Goal: Information Seeking & Learning: Learn about a topic

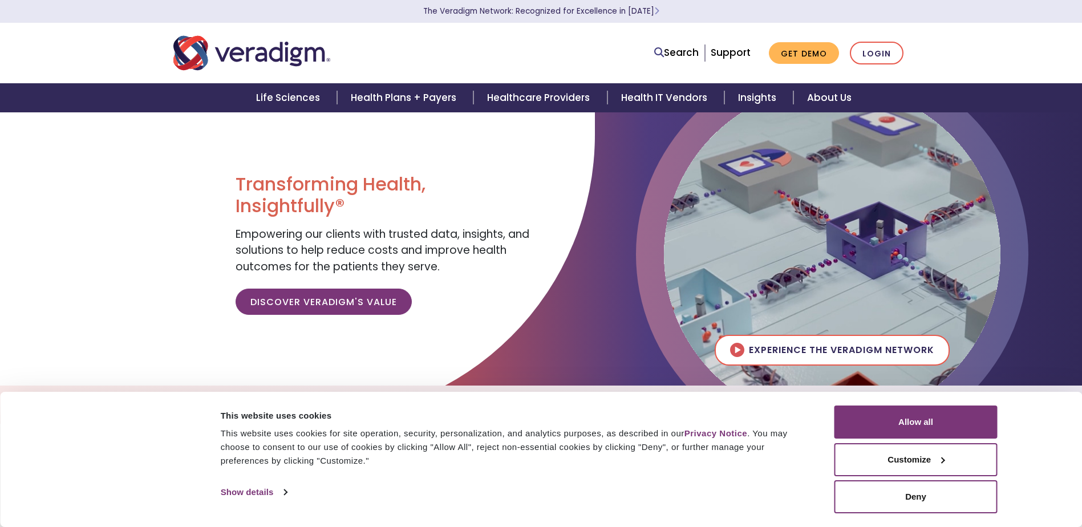
drag, startPoint x: 510, startPoint y: 184, endPoint x: 503, endPoint y: 214, distance: 30.9
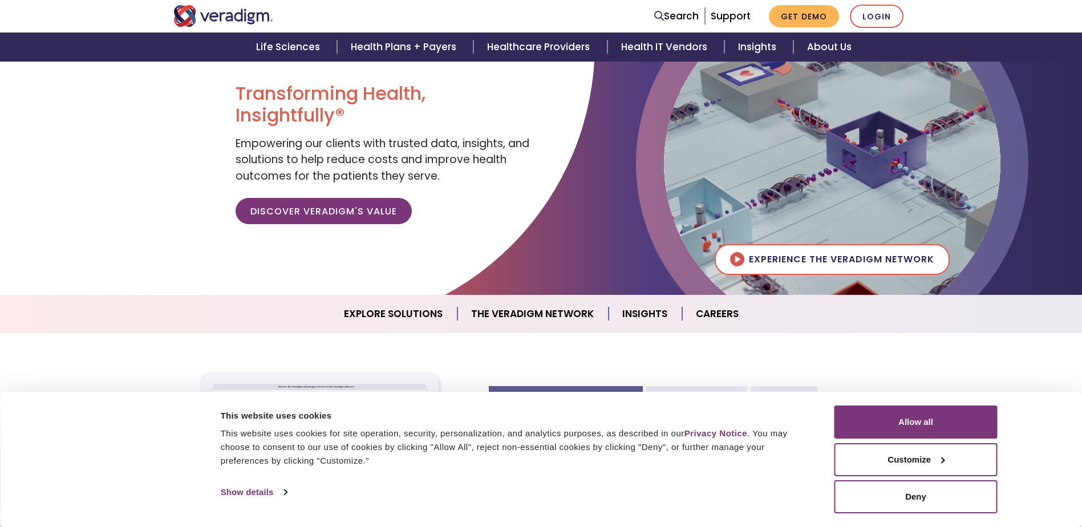
scroll to position [228, 0]
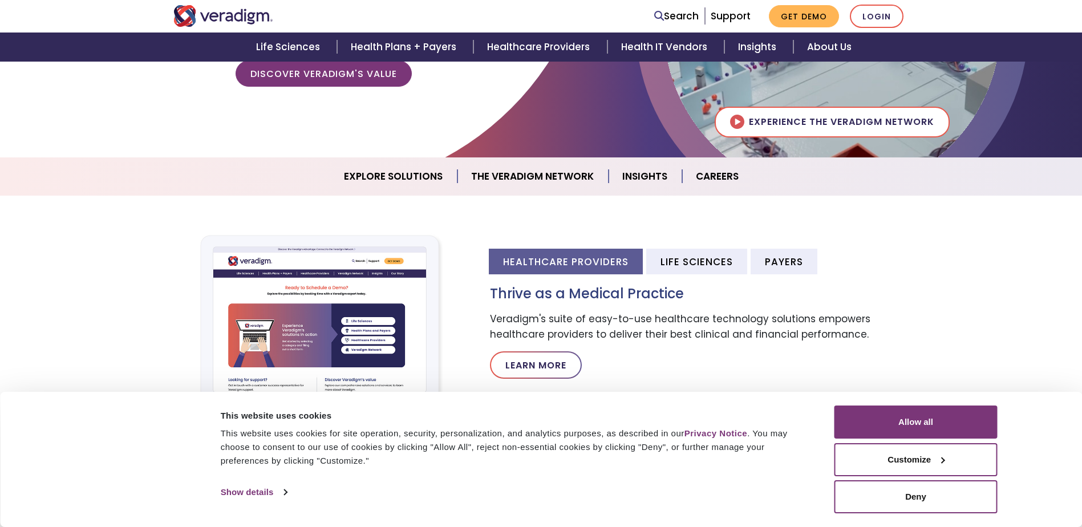
drag, startPoint x: 503, startPoint y: 214, endPoint x: 120, endPoint y: 219, distance: 383.8
click at [113, 219] on section "Healthcare Providers Life Sciences Payers Thrive as a Medical Practice Veradigm…" at bounding box center [541, 320] width 1082 height 249
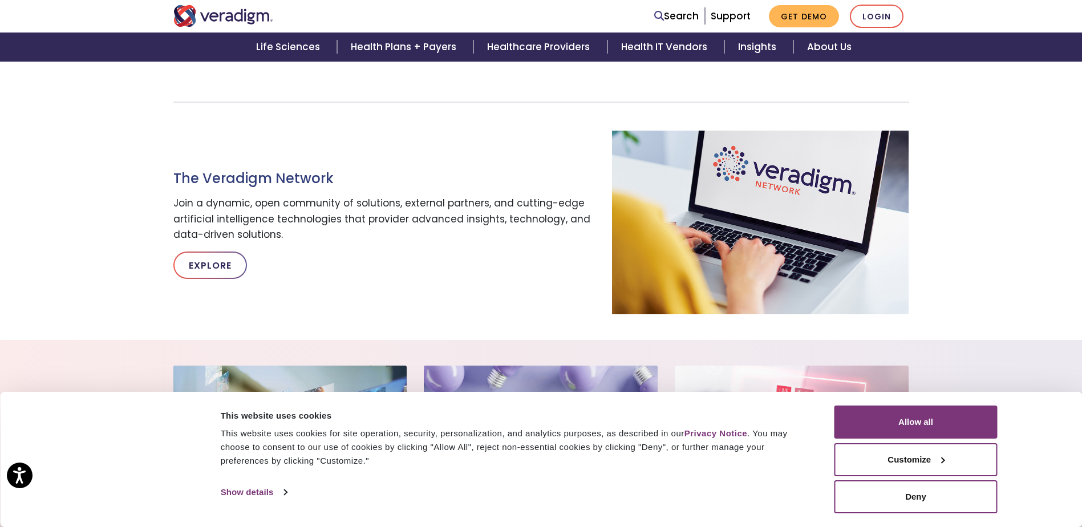
scroll to position [456, 0]
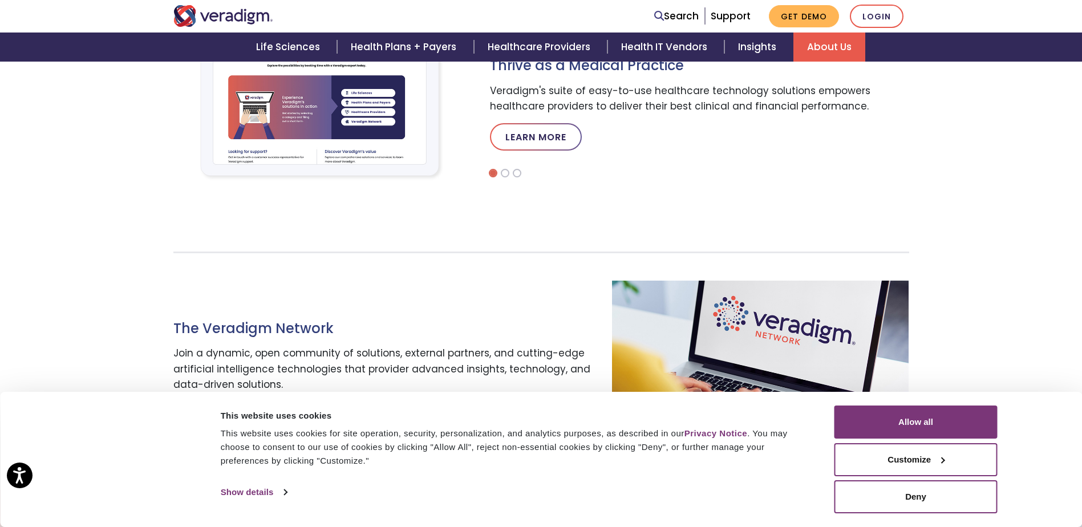
click at [831, 48] on link "About Us" at bounding box center [829, 47] width 72 height 29
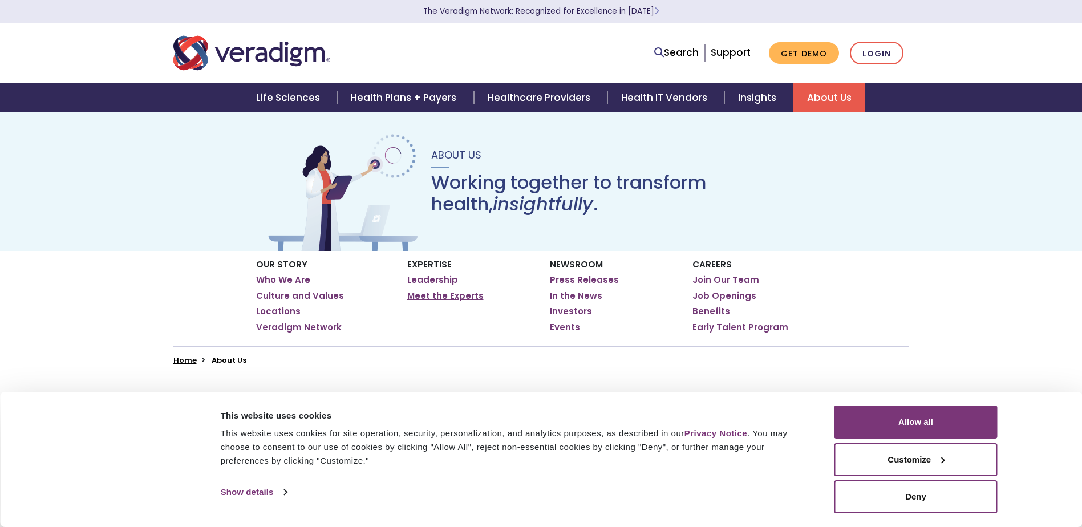
click at [419, 298] on link "Meet the Experts" at bounding box center [445, 295] width 76 height 11
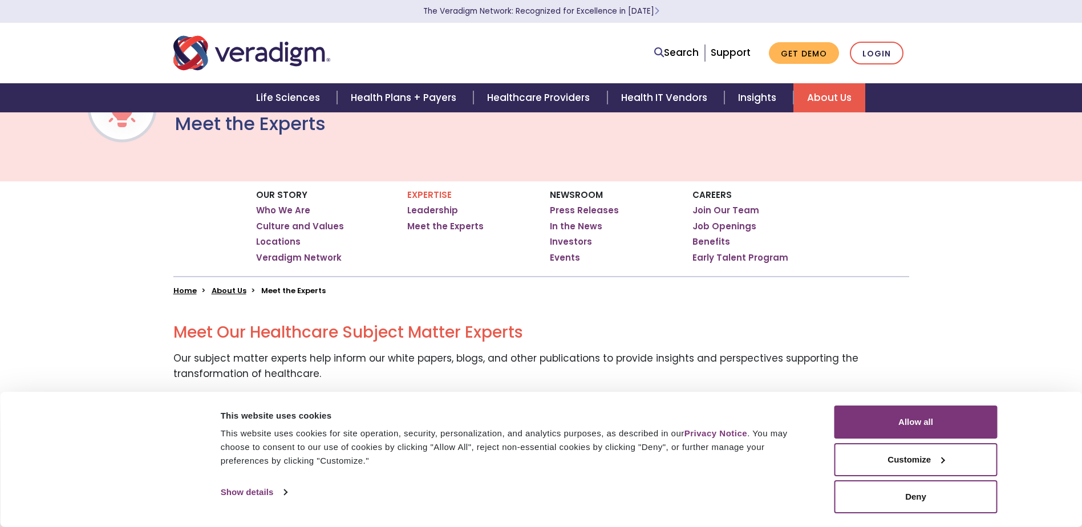
scroll to position [228, 0]
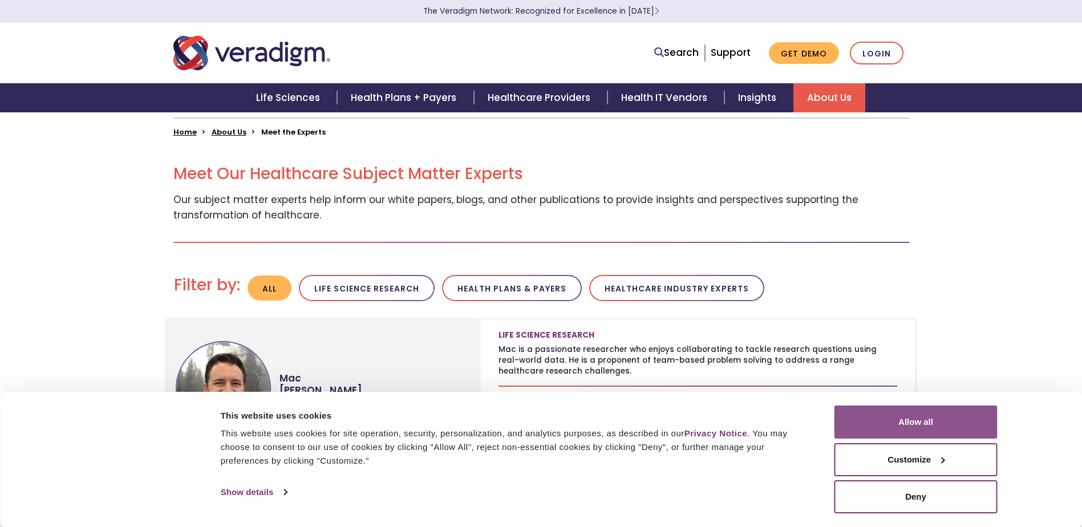
click at [919, 429] on button "Allow all" at bounding box center [915, 421] width 163 height 33
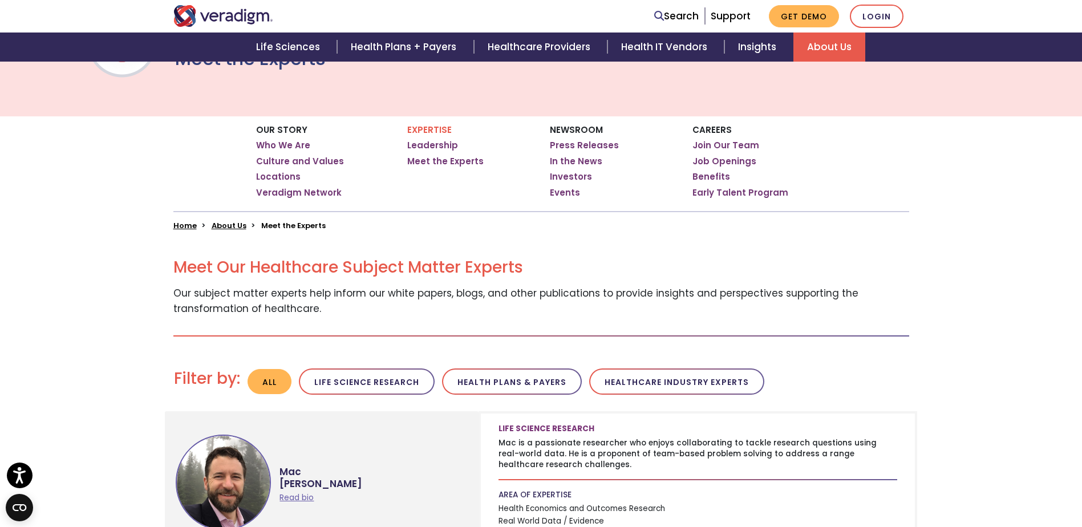
scroll to position [114, 0]
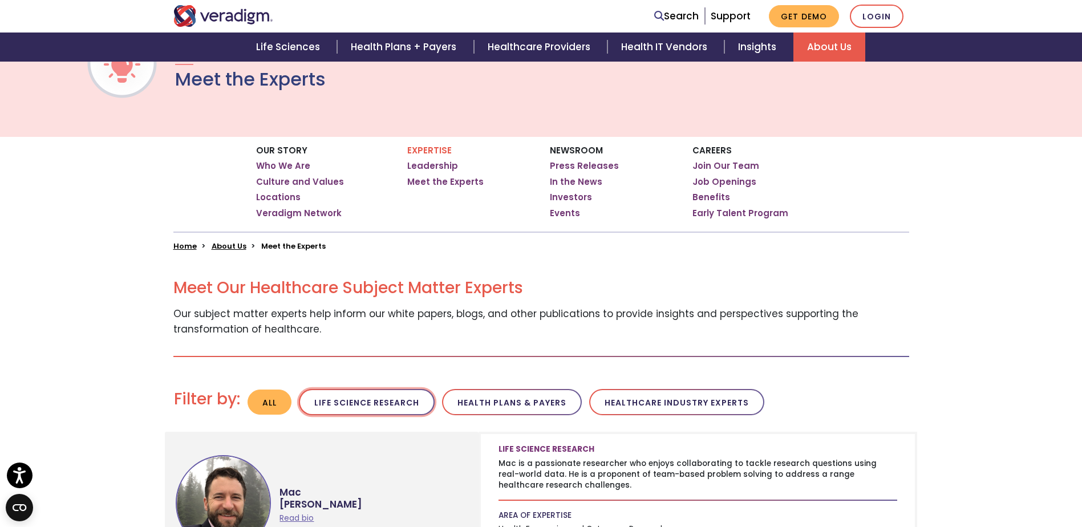
click at [368, 392] on button "Life Science Research" at bounding box center [367, 402] width 136 height 27
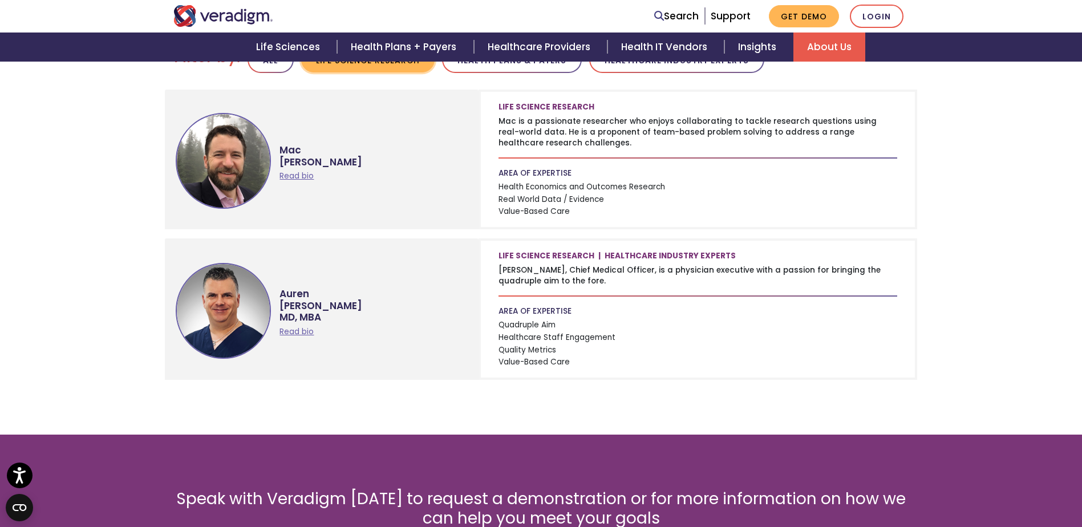
scroll to position [399, 0]
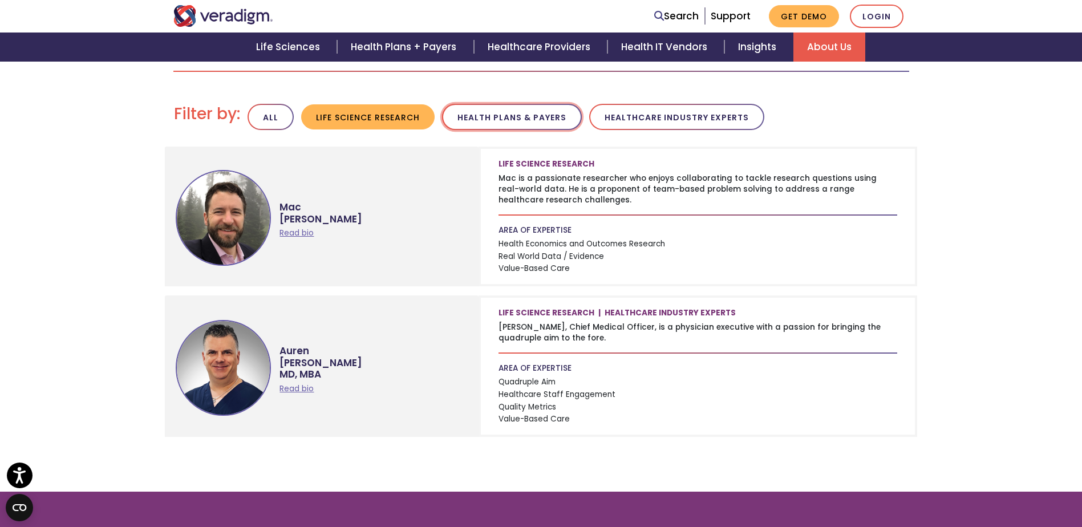
click at [498, 121] on button "Health Plans & Payers" at bounding box center [512, 117] width 140 height 27
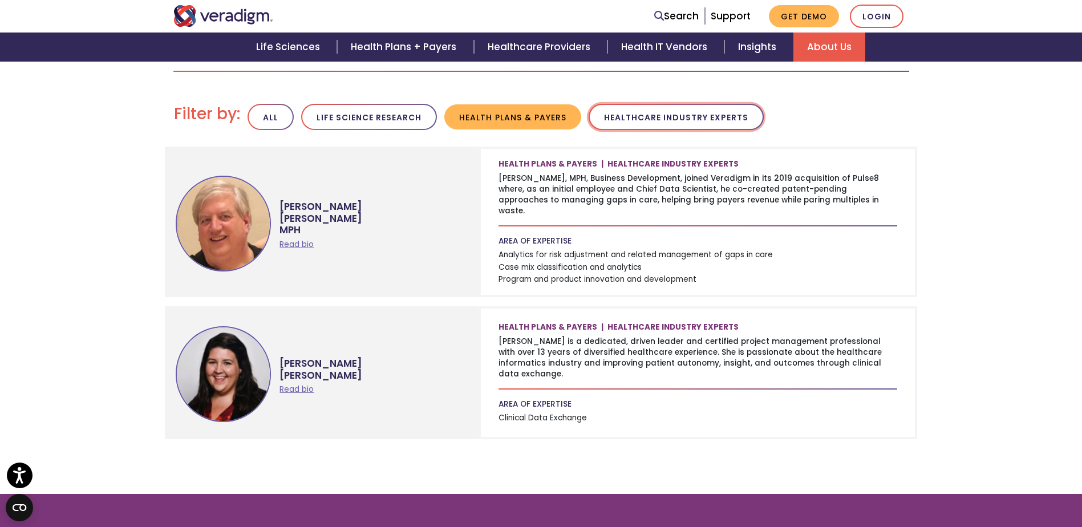
click at [618, 123] on button "Healthcare Industry Experts" at bounding box center [675, 117] width 175 height 27
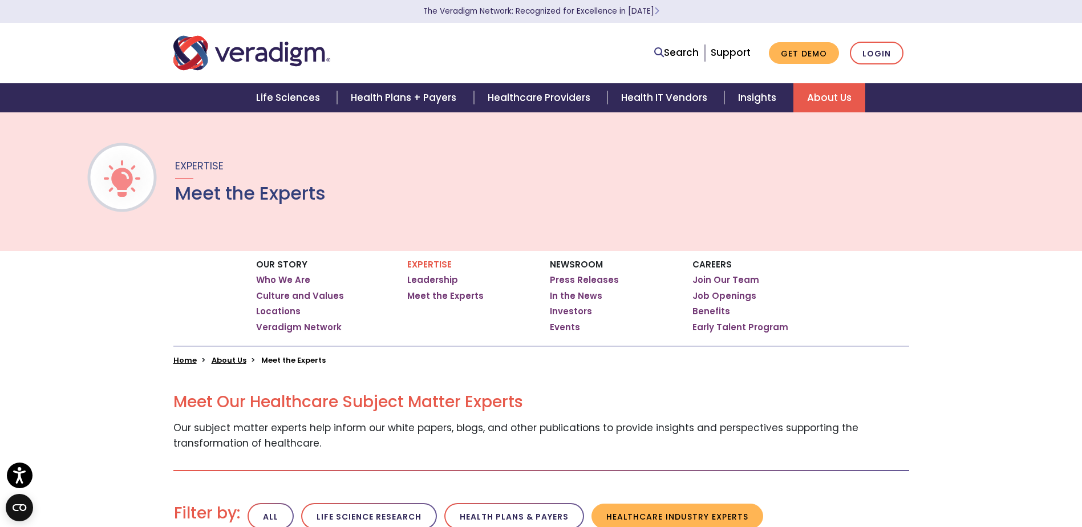
click at [649, 52] on div "Search Support Get Demo Login" at bounding box center [697, 53] width 439 height 23
click at [660, 51] on icon at bounding box center [659, 52] width 10 height 10
click at [643, 58] on input "Search" at bounding box center [647, 53] width 103 height 22
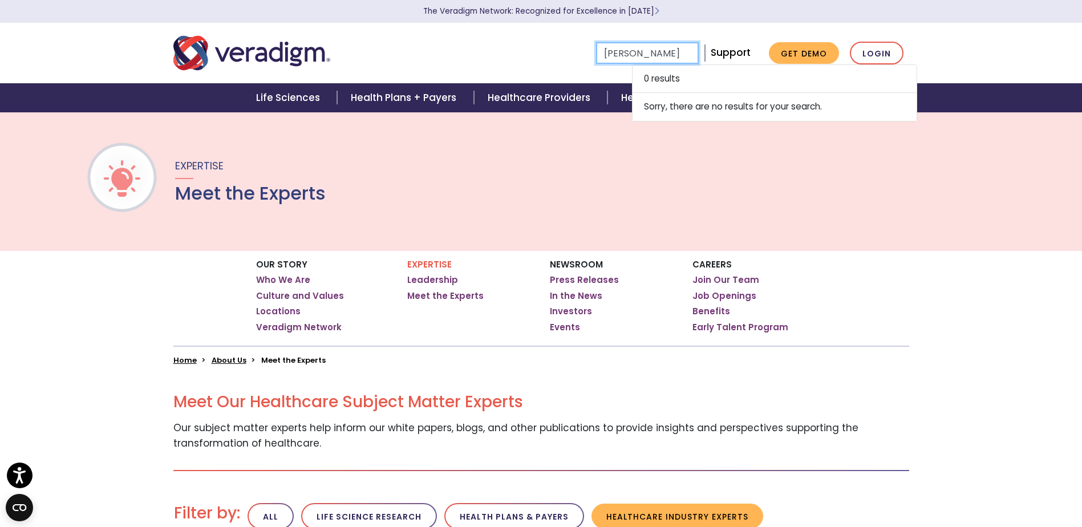
type input "Ni Zeng"
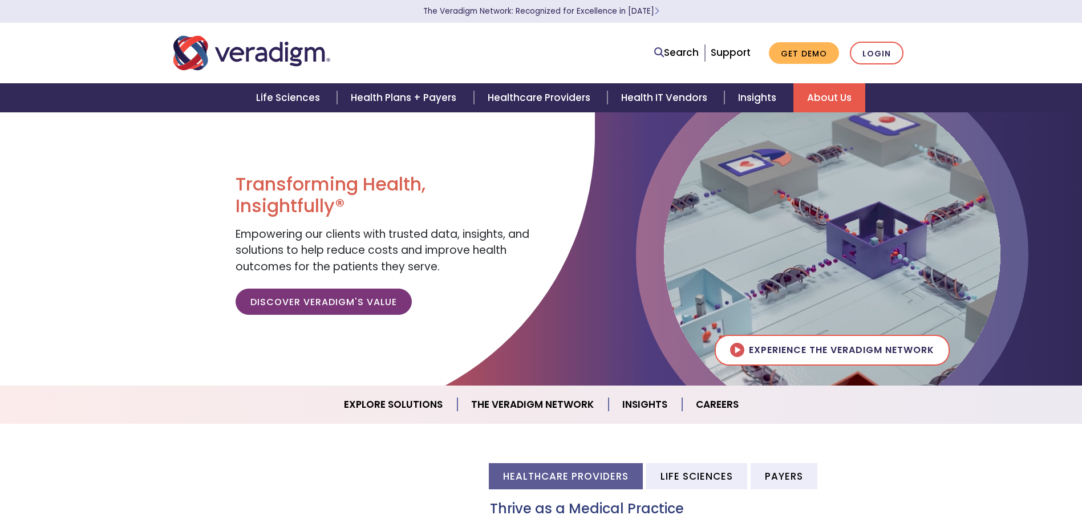
click at [815, 93] on link "About Us" at bounding box center [829, 97] width 72 height 29
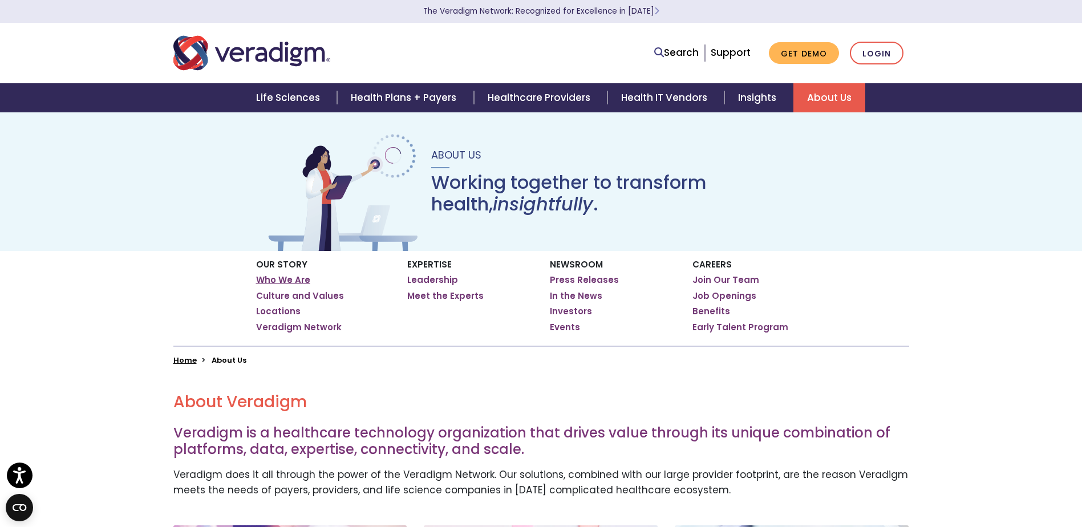
click at [288, 282] on link "Who We Are" at bounding box center [283, 279] width 54 height 11
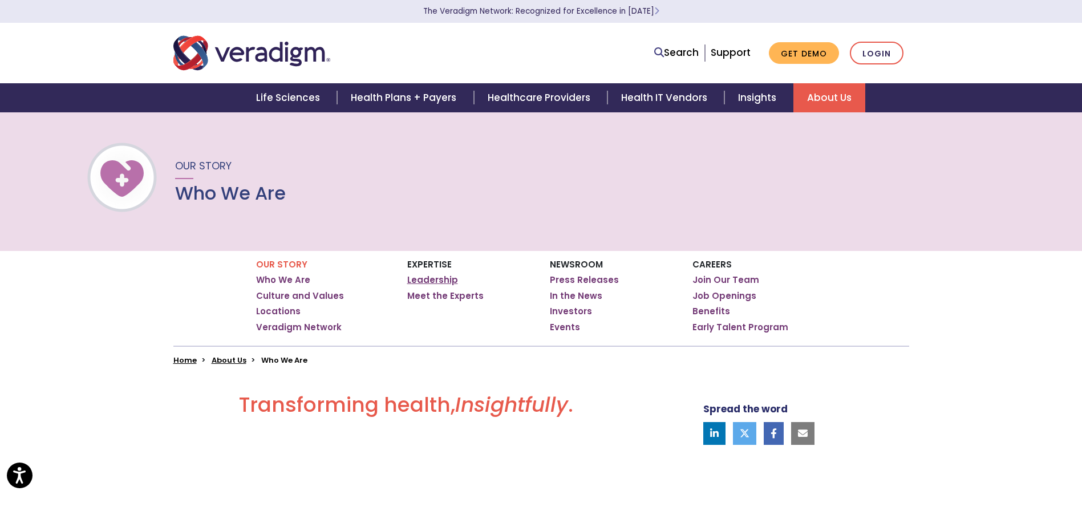
click at [417, 282] on link "Leadership" at bounding box center [432, 279] width 51 height 11
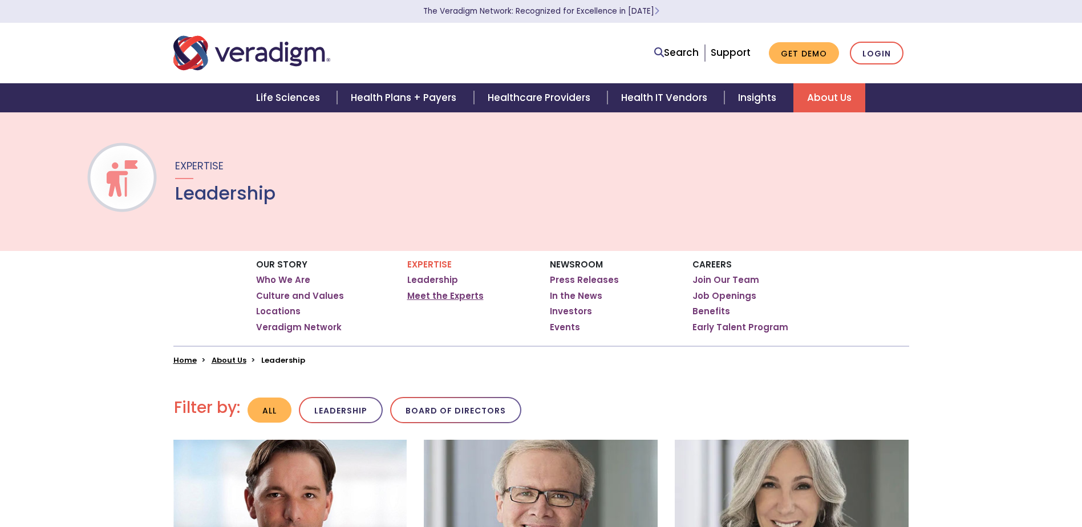
click at [419, 298] on link "Meet the Experts" at bounding box center [445, 295] width 76 height 11
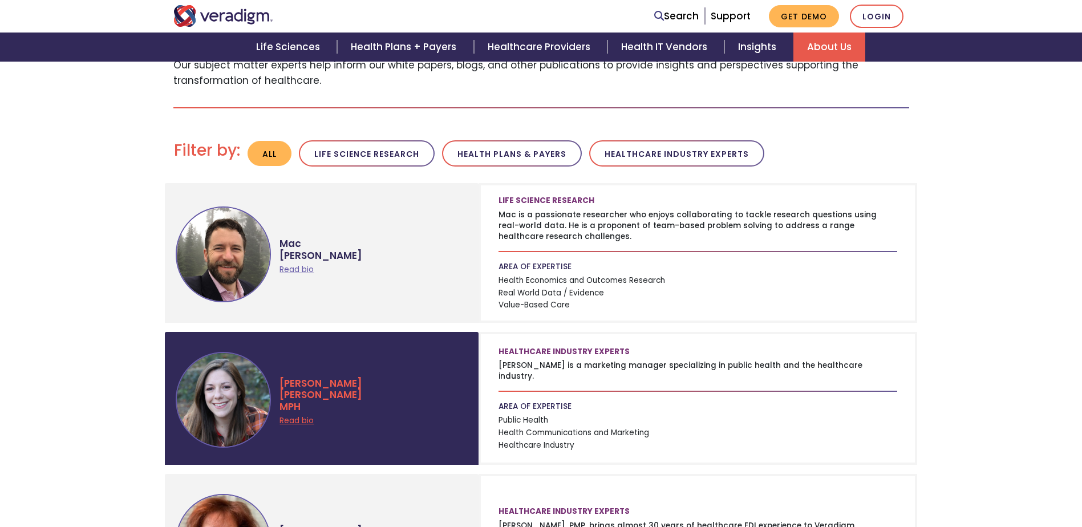
scroll to position [399, 0]
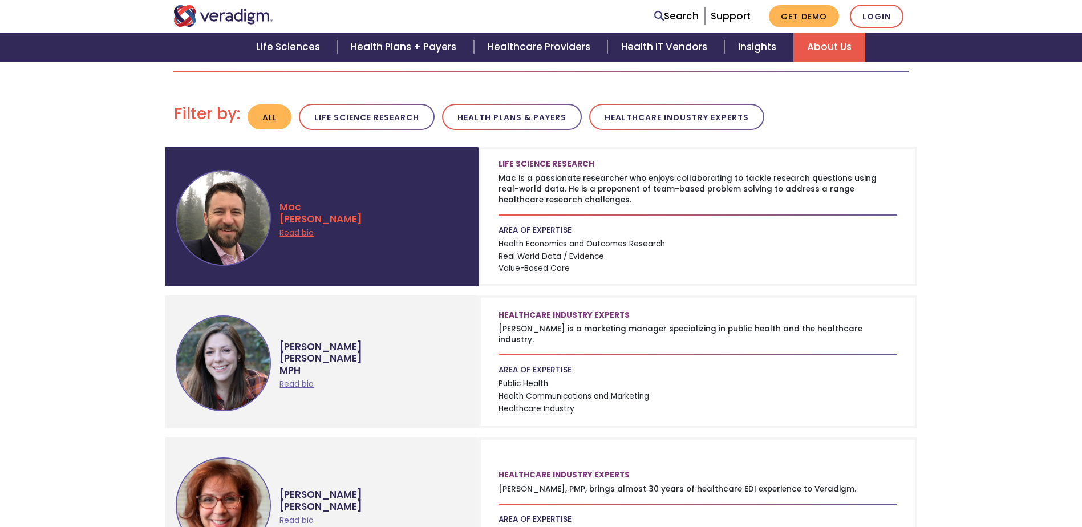
click at [283, 234] on link "Read bio" at bounding box center [296, 233] width 34 height 11
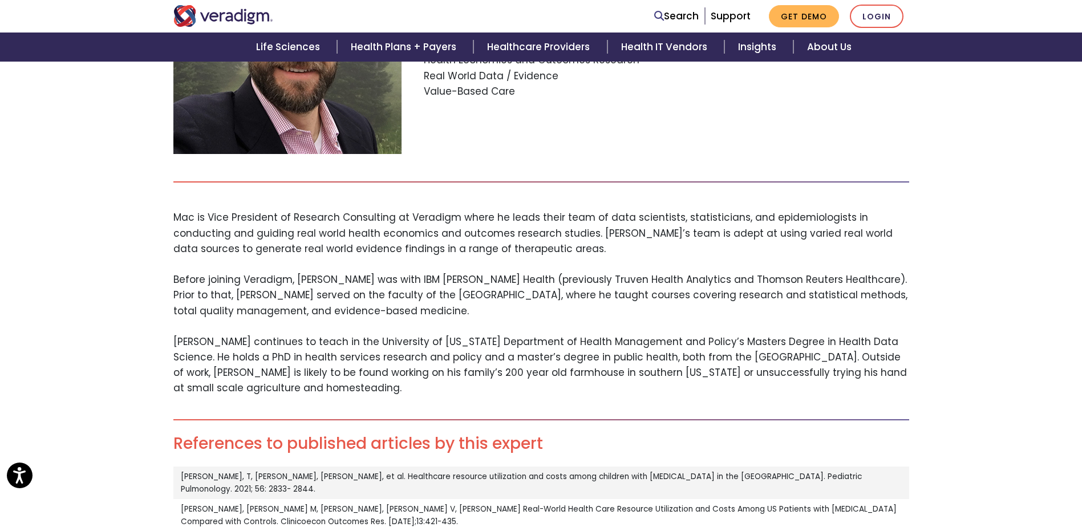
scroll to position [285, 0]
